Goal: Find specific page/section: Find specific page/section

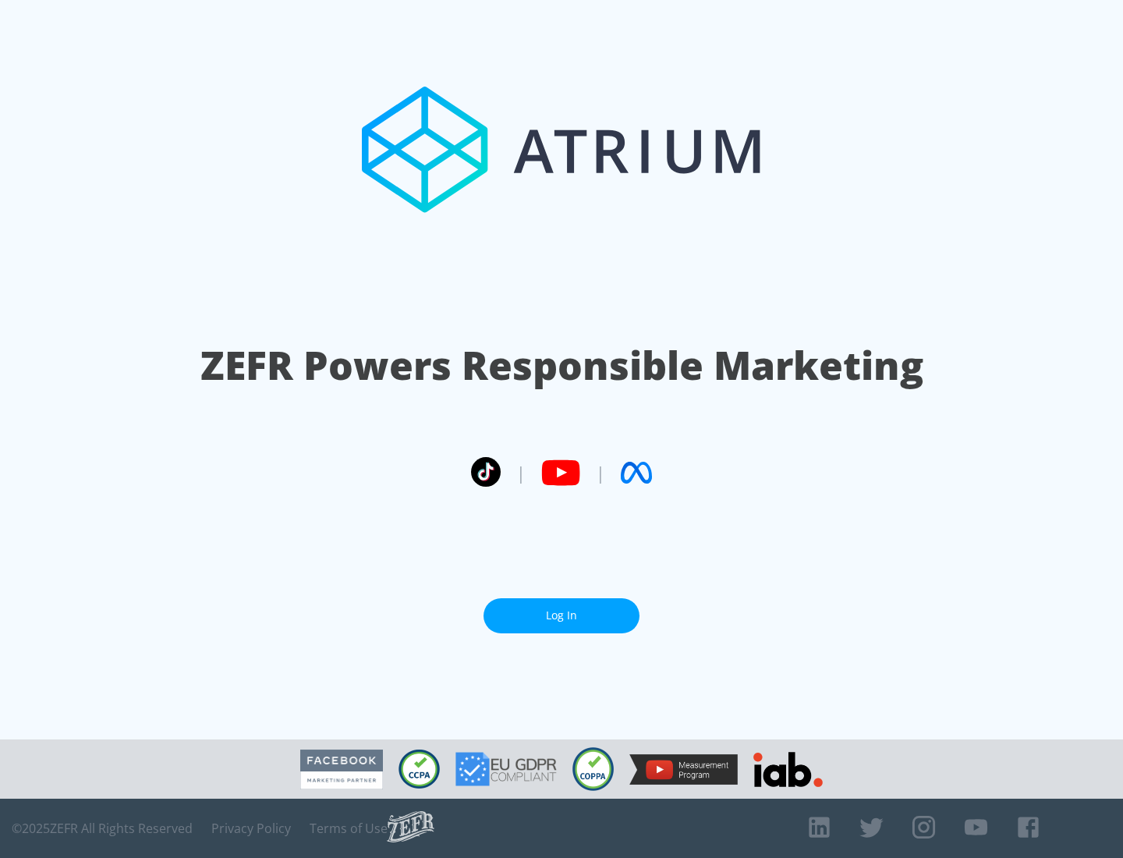
click at [561, 615] on link "Log In" at bounding box center [561, 615] width 156 height 35
